Goal: Check status: Check status

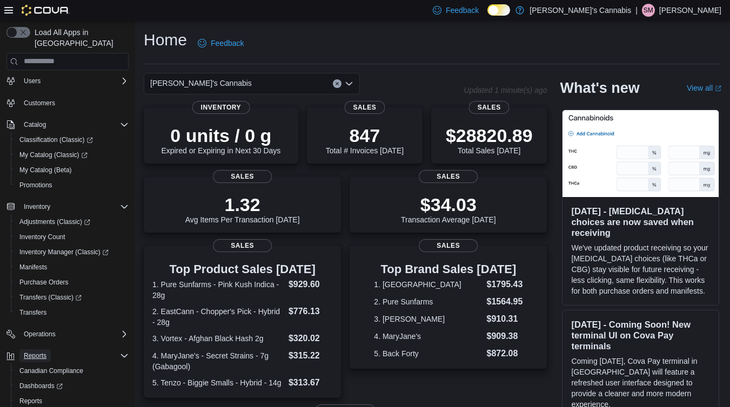
click at [41, 352] on span "Reports" at bounding box center [35, 356] width 23 height 9
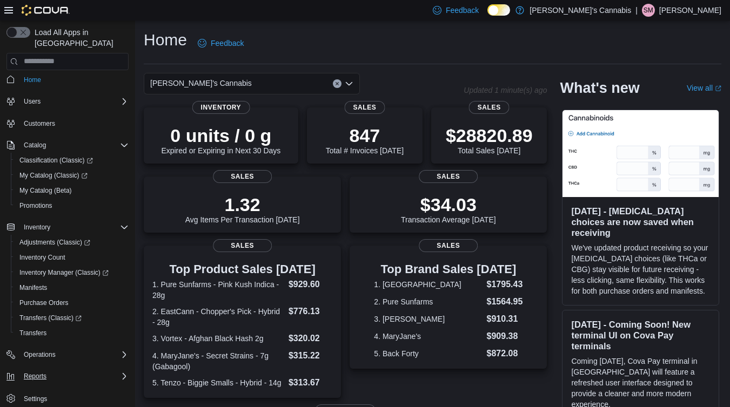
click at [45, 369] on button "Reports" at bounding box center [67, 376] width 131 height 15
click at [120, 373] on icon "Complex example" at bounding box center [124, 377] width 9 height 9
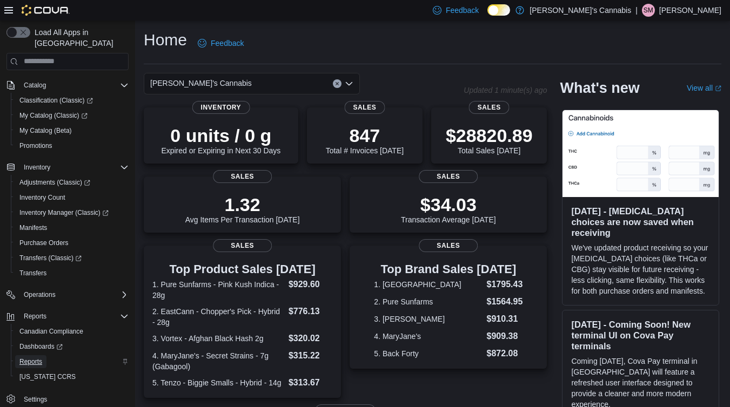
click at [41, 358] on span "Reports" at bounding box center [30, 362] width 23 height 9
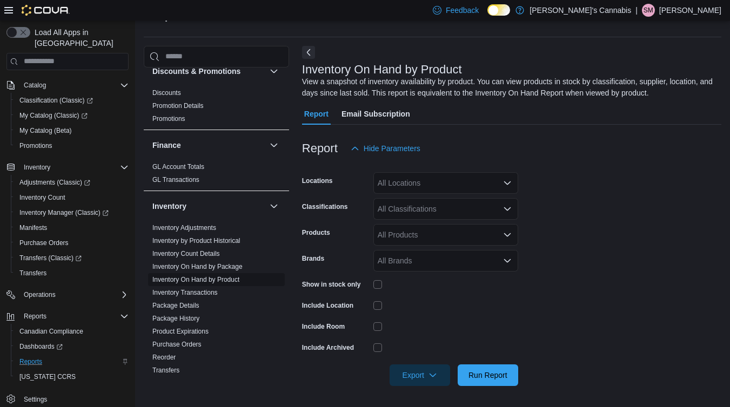
scroll to position [221, 0]
click at [191, 316] on link "Package History" at bounding box center [175, 318] width 47 height 8
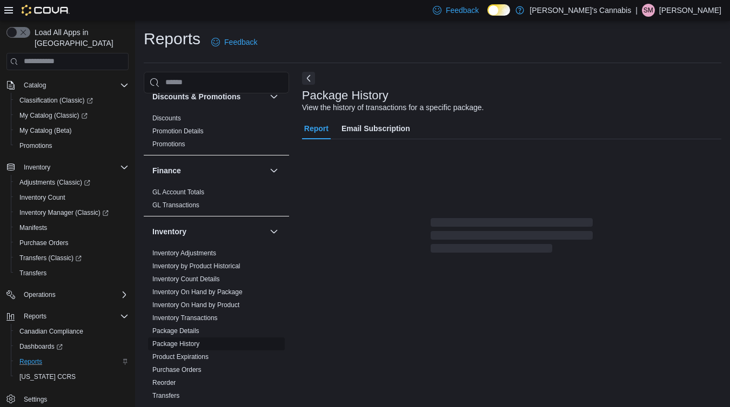
scroll to position [1, 0]
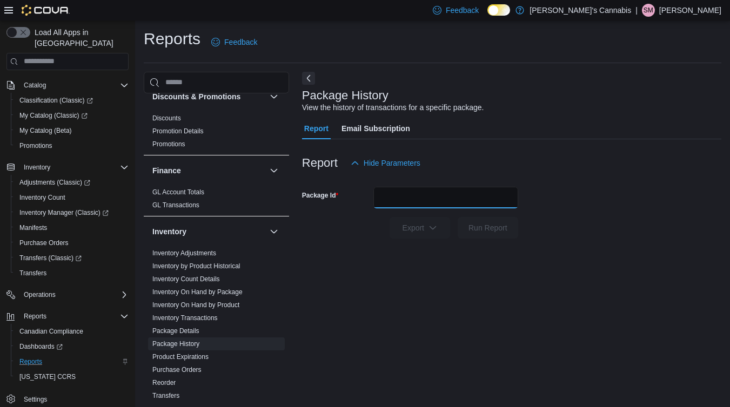
click at [390, 205] on input "Package Id" at bounding box center [445, 198] width 145 height 22
paste input "*******"
type input "*******"
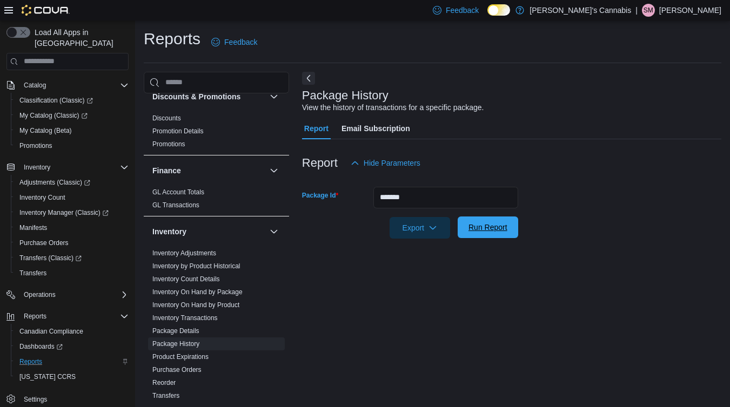
click at [499, 227] on span "Run Report" at bounding box center [487, 227] width 39 height 11
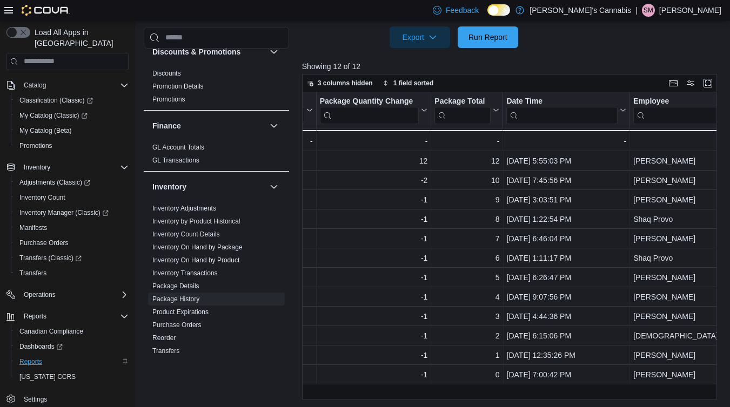
scroll to position [193, 0]
